Goal: Information Seeking & Learning: Learn about a topic

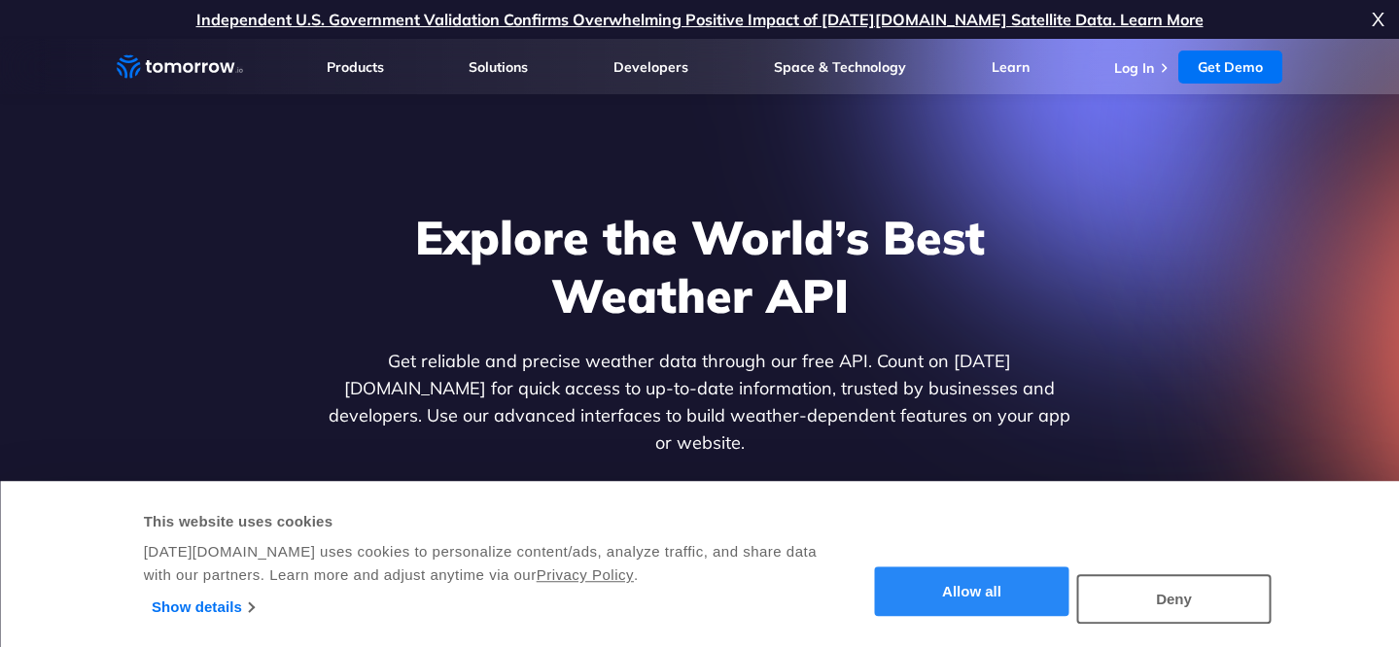
click at [956, 586] on button "Allow all" at bounding box center [972, 593] width 194 height 50
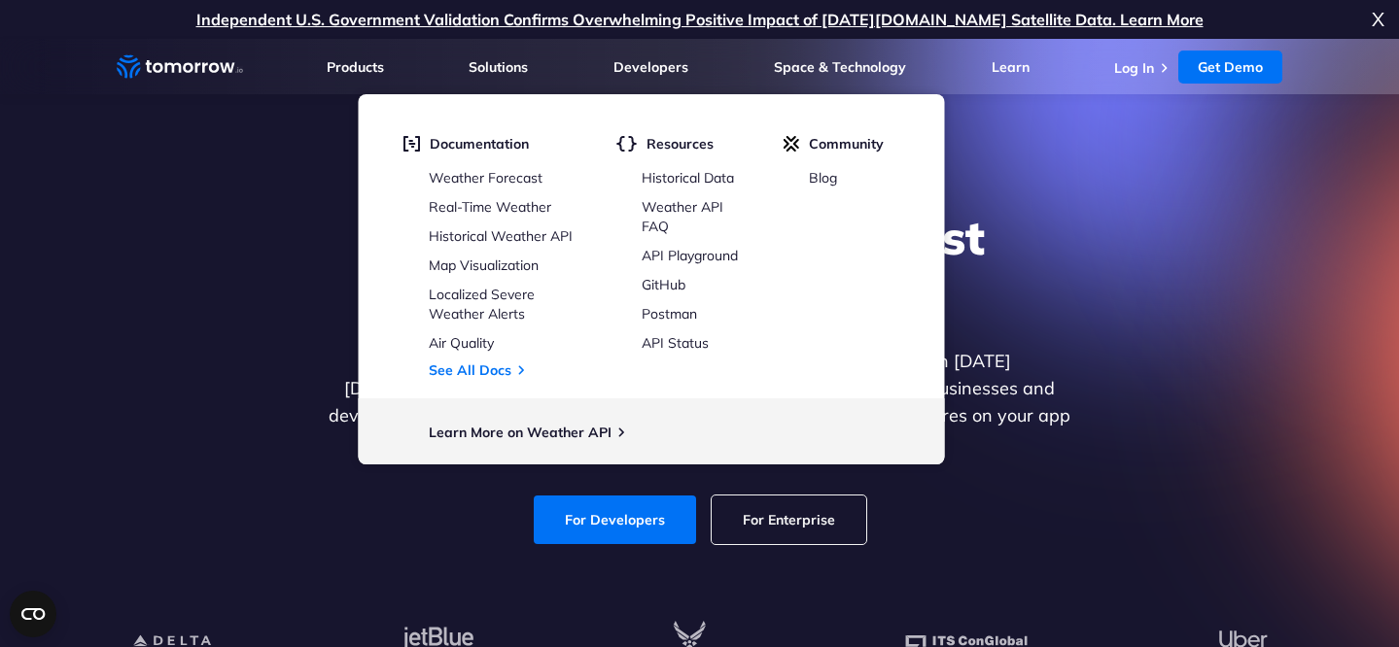
click at [1134, 524] on div "Explore the World’s Best Weather API Get reliable and precise weather data thro…" at bounding box center [700, 376] width 1198 height 413
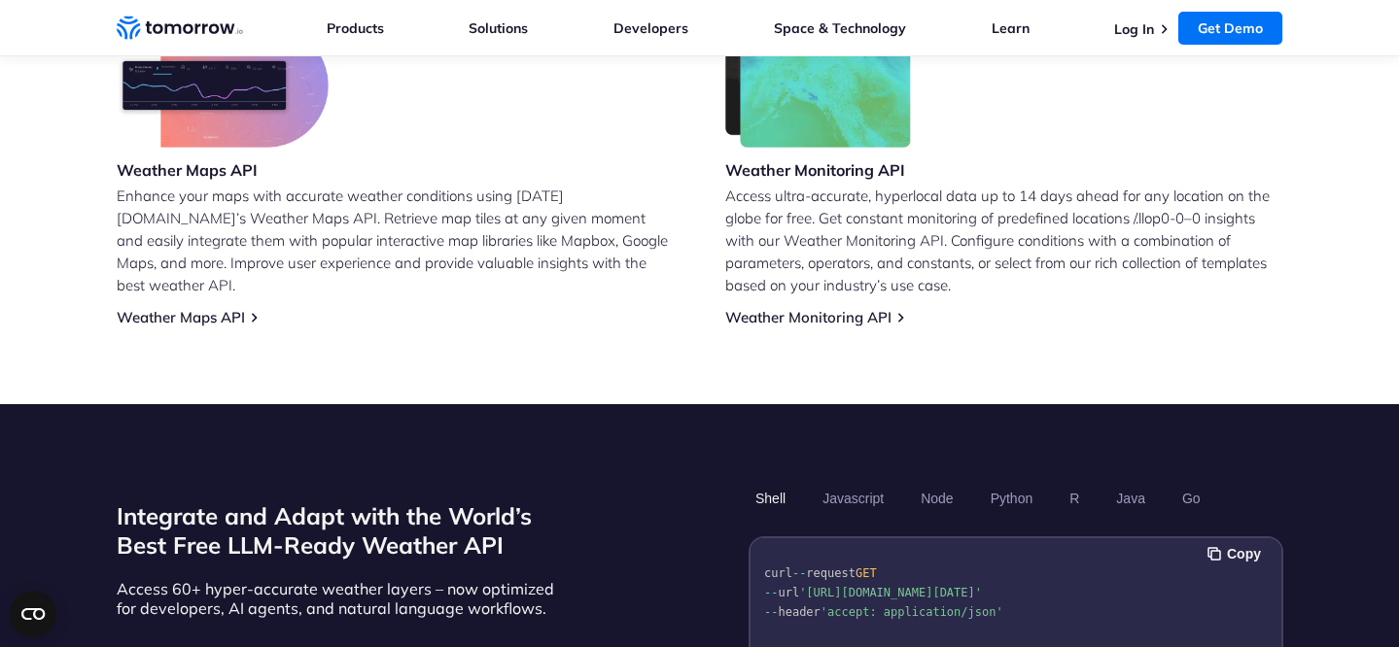
scroll to position [1297, 0]
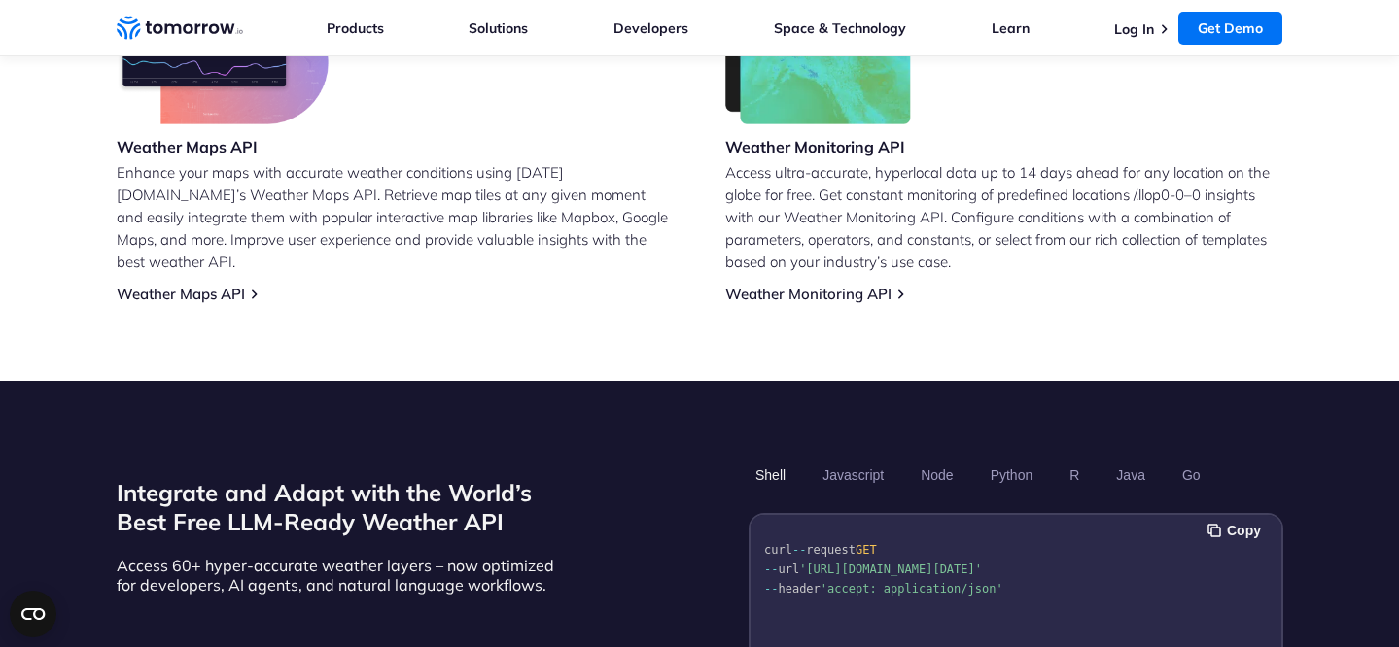
click at [390, 25] on ul "Products Products For Organizations Resilience Platform Your single source of w…" at bounding box center [805, 27] width 956 height 55
click at [366, 33] on link "Products" at bounding box center [355, 27] width 57 height 17
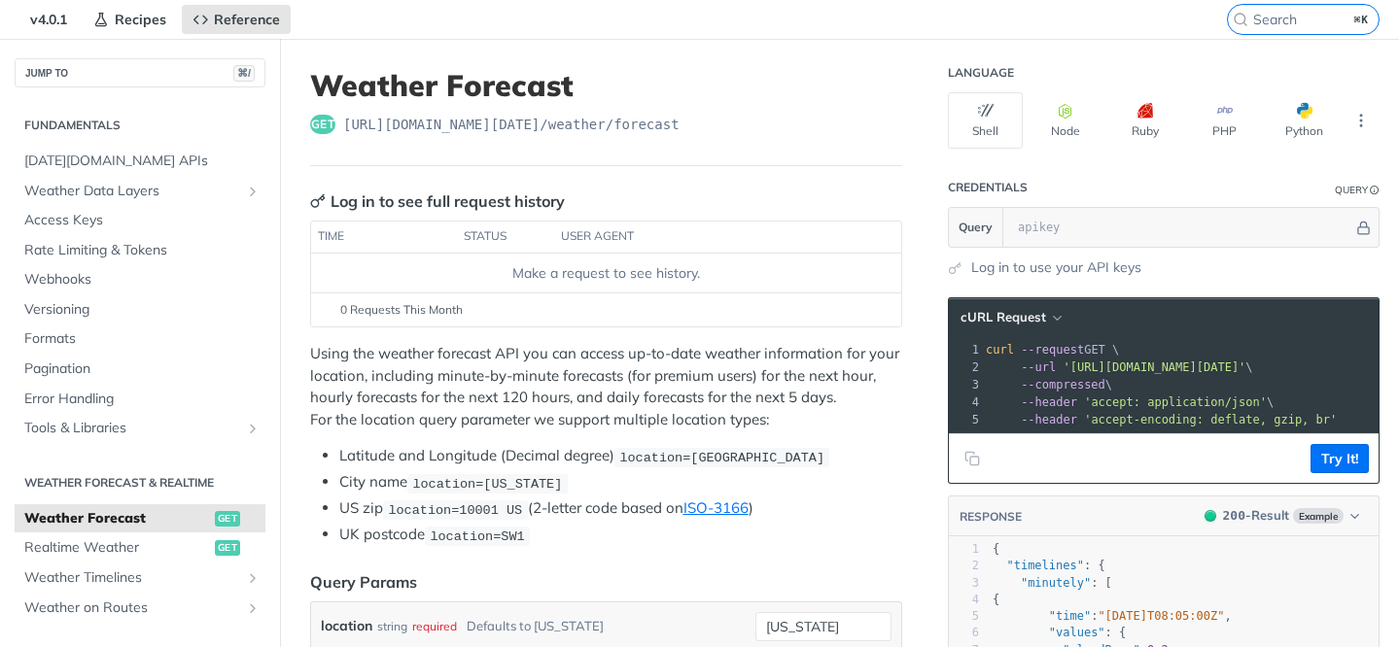
scroll to position [23, 0]
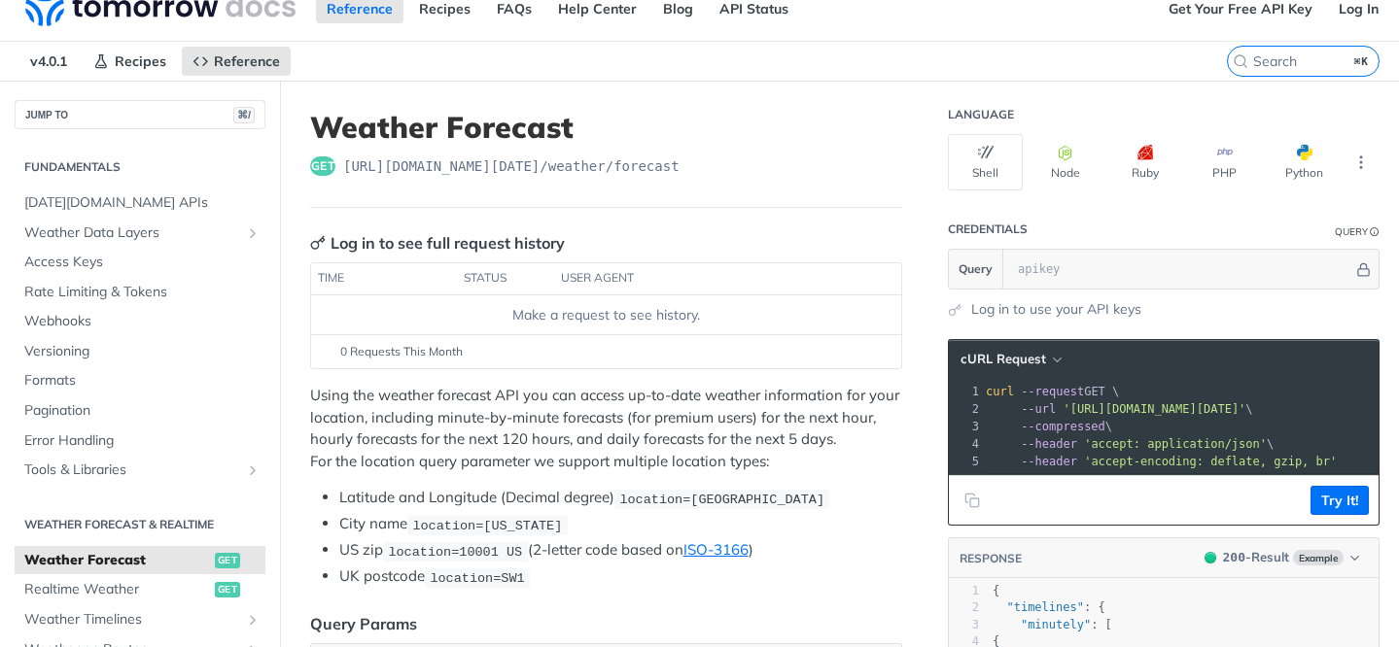
click at [320, 170] on span "get" at bounding box center [322, 165] width 25 height 19
click at [370, 165] on span "https://api.tomorrow.io/v4 /weather/forecast" at bounding box center [511, 165] width 336 height 19
click at [1357, 158] on icon "More ellipsis" at bounding box center [1360, 162] width 17 height 17
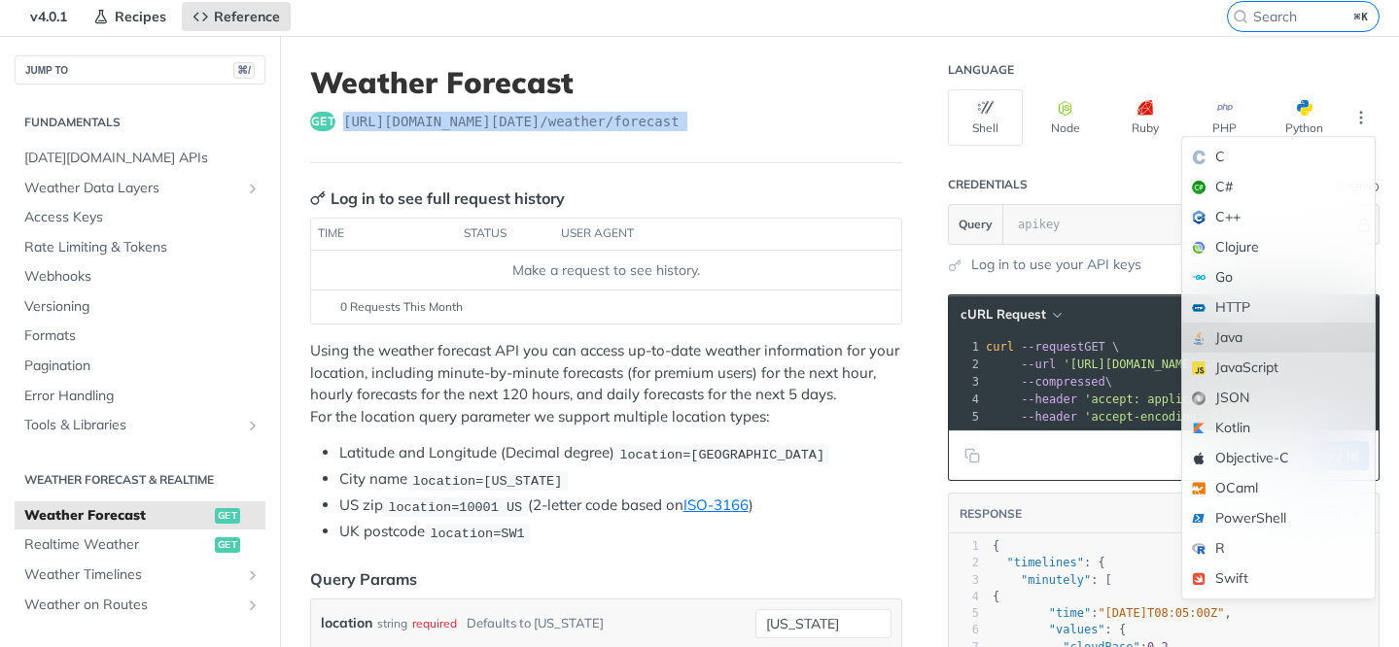
scroll to position [79, 0]
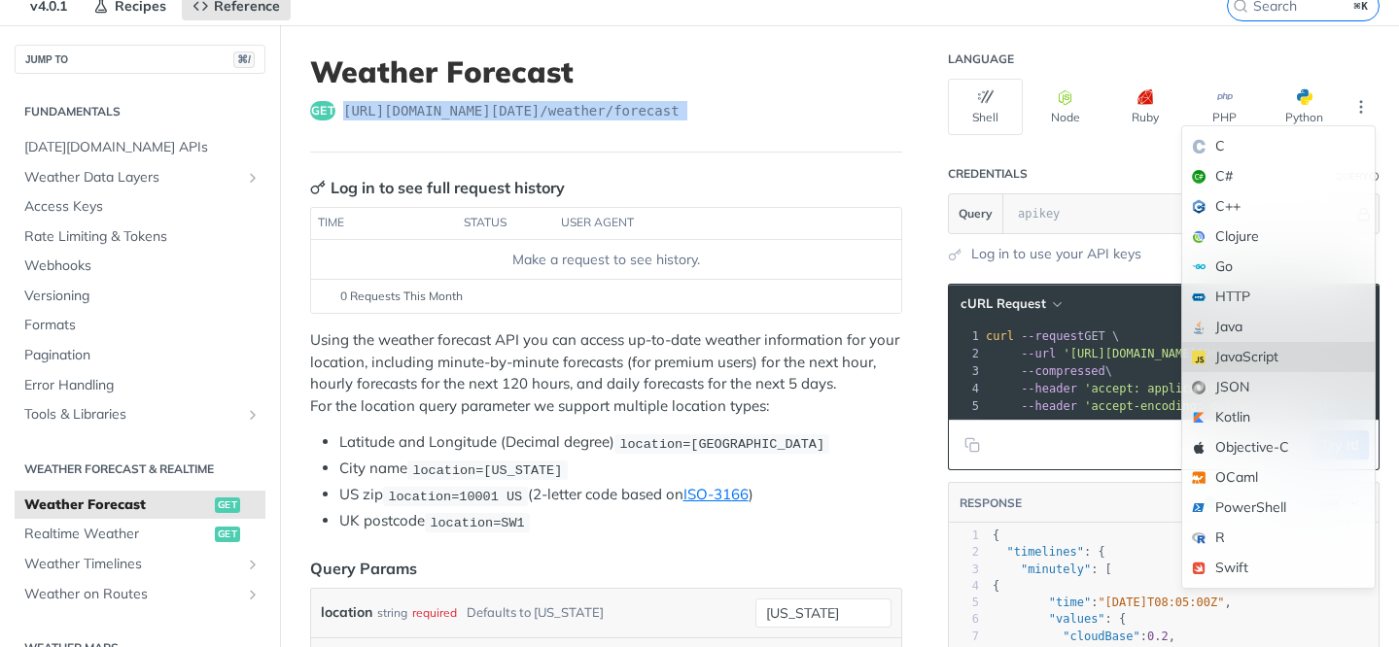
click at [1296, 364] on div "JavaScript" at bounding box center [1278, 357] width 192 height 30
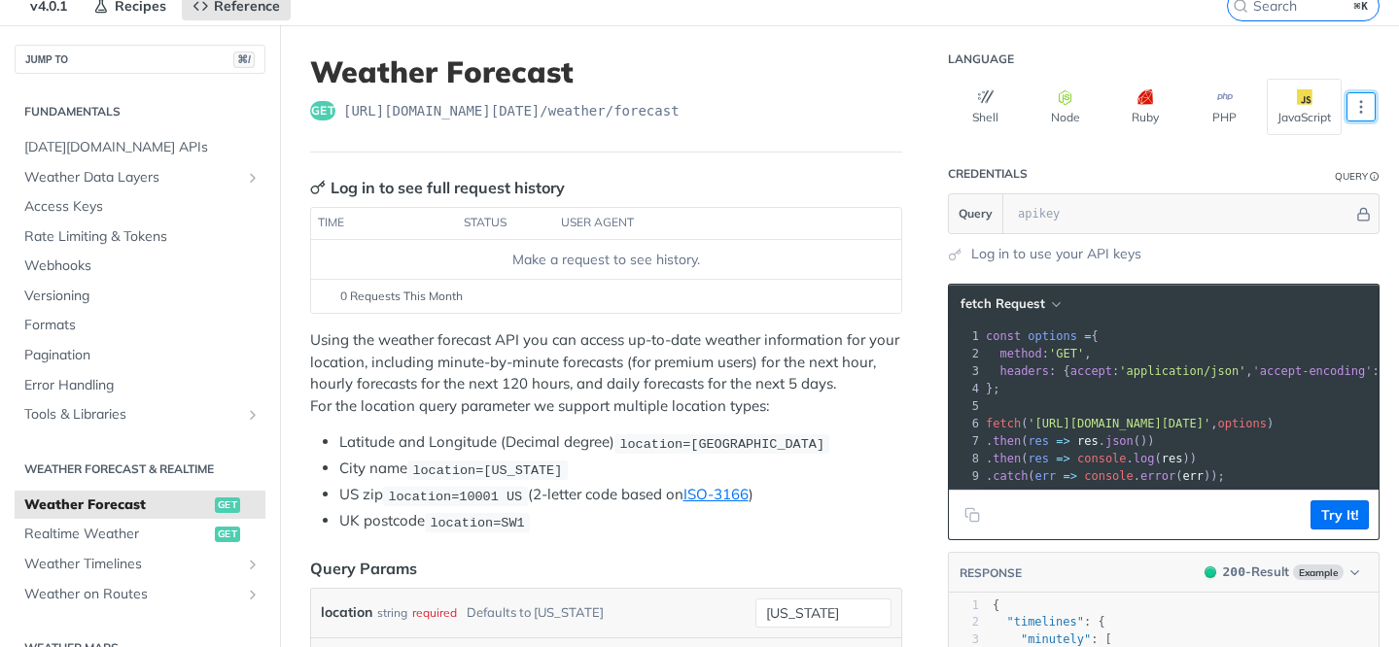
scroll to position [147, 0]
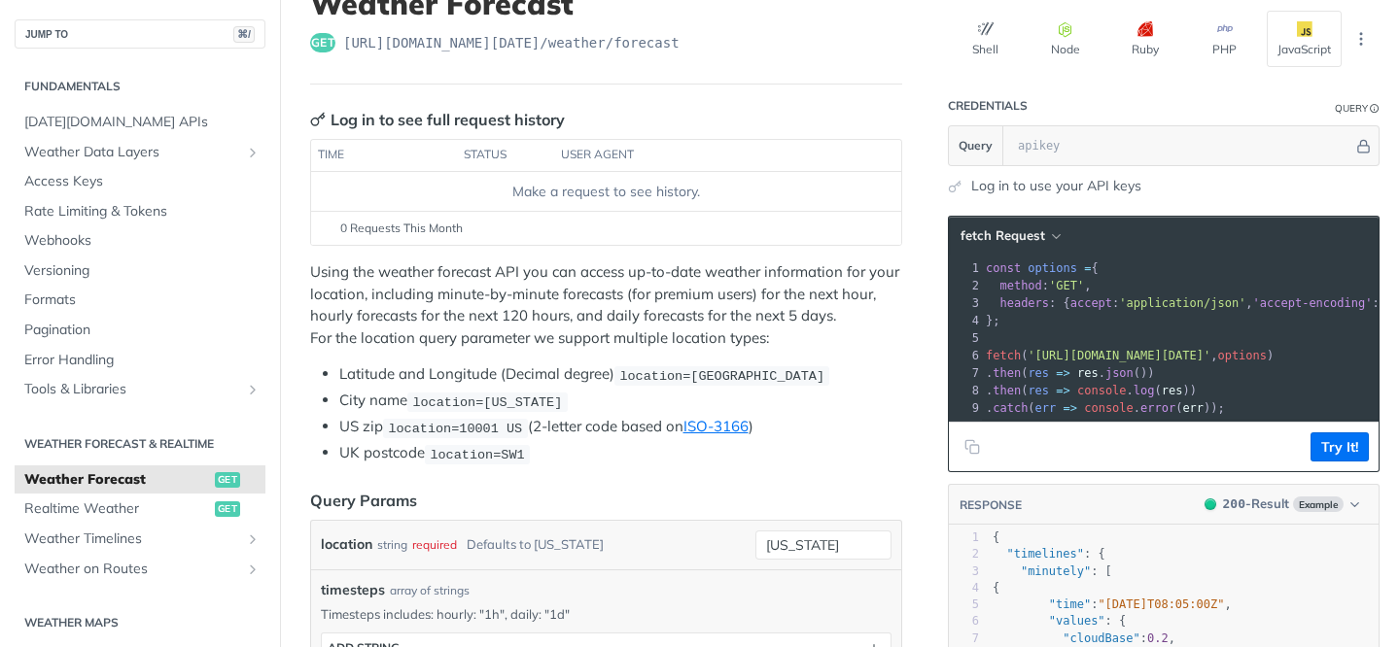
click at [1036, 190] on link "Log in to use your API keys" at bounding box center [1056, 186] width 170 height 20
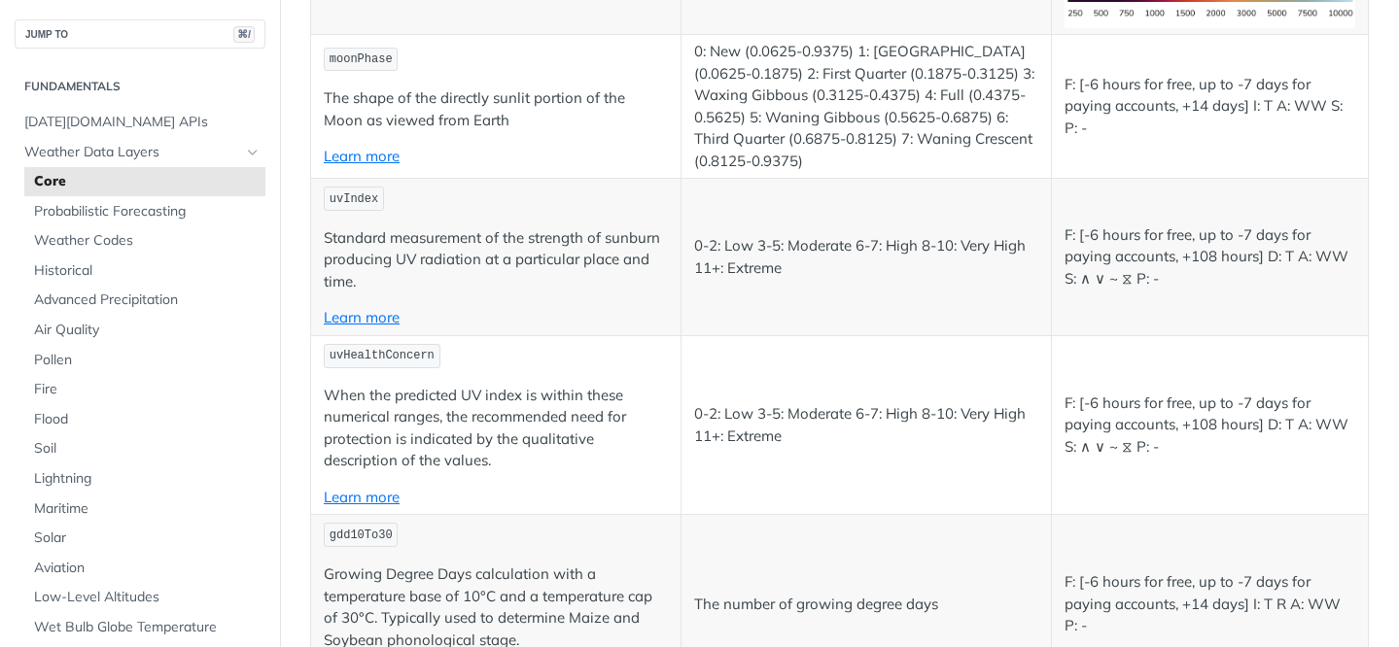
scroll to position [8348, 0]
